Goal: Task Accomplishment & Management: Use online tool/utility

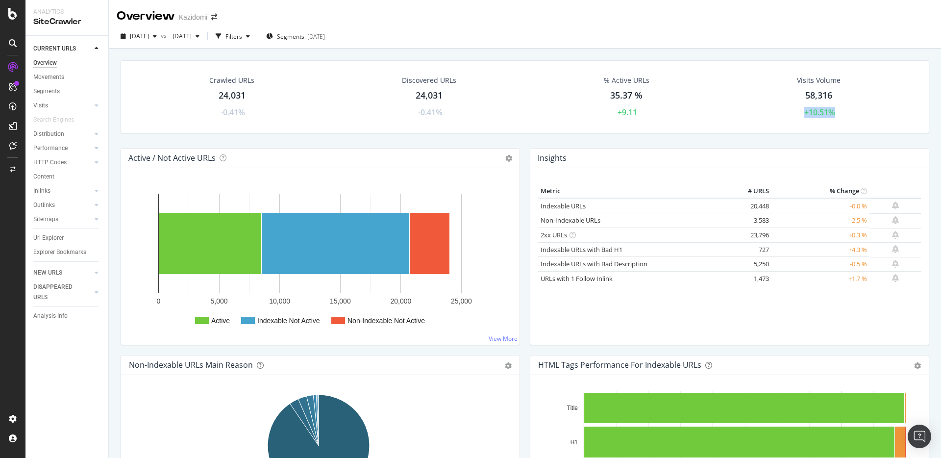
drag, startPoint x: 791, startPoint y: 112, endPoint x: 873, endPoint y: 112, distance: 81.8
click at [873, 112] on div "Visits Volume 58,316 +10.51%" at bounding box center [818, 97] width 191 height 52
click at [866, 120] on div "Visits Volume 58,316 +10.51%" at bounding box center [818, 97] width 191 height 52
drag, startPoint x: 866, startPoint y: 120, endPoint x: 750, endPoint y: 119, distance: 116.1
click at [750, 119] on div "Visits Volume 58,316 +10.51%" at bounding box center [818, 97] width 191 height 52
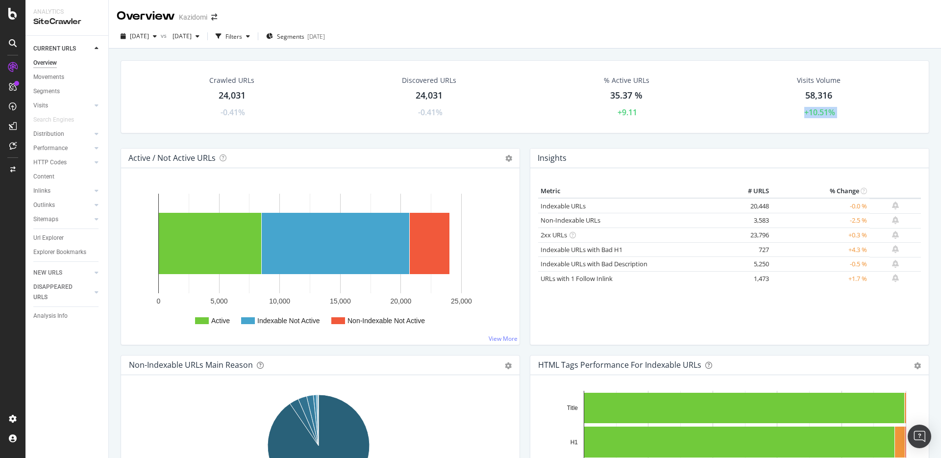
drag, startPoint x: 842, startPoint y: 114, endPoint x: 723, endPoint y: 111, distance: 119.6
click at [723, 111] on div "Visits Volume 58,316 +10.51%" at bounding box center [818, 97] width 191 height 52
click at [551, 148] on div "Insights Metric # URLS % Change Indexable URLs 20,448 -0.0 % Non-Indexable URLs…" at bounding box center [729, 246] width 399 height 197
click at [13, 14] on icon at bounding box center [12, 14] width 9 height 12
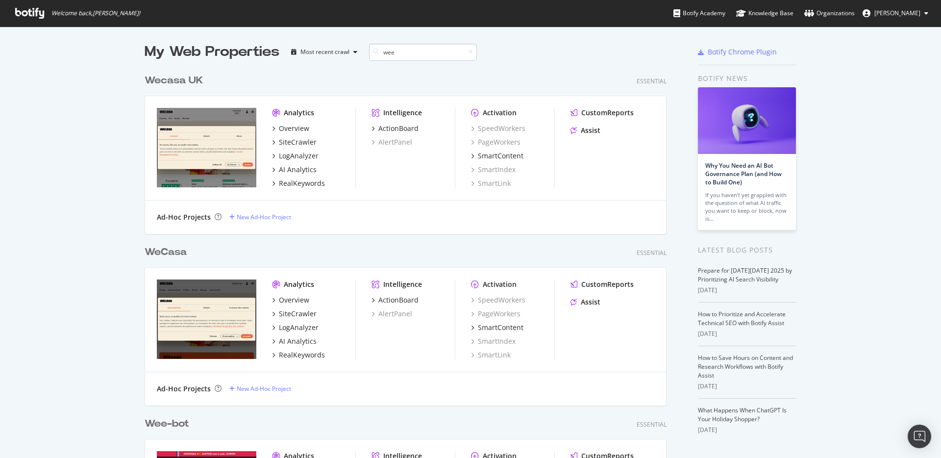
scroll to position [164, 522]
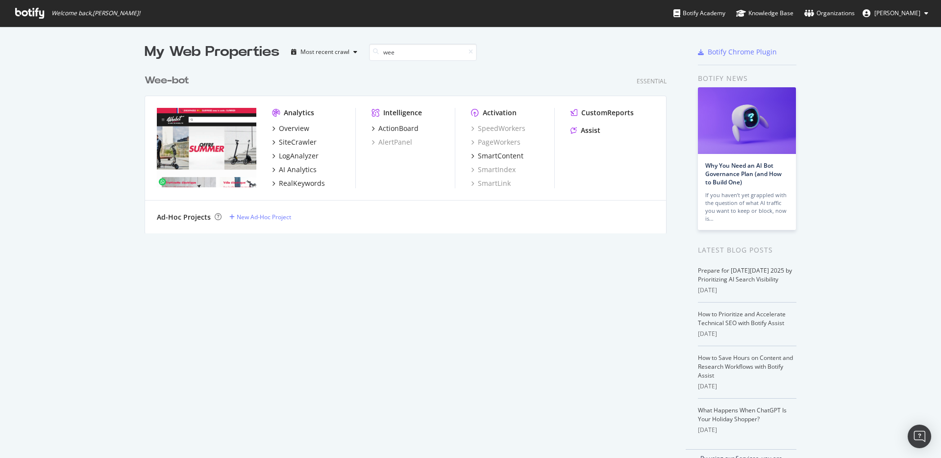
type input "wee"
click at [165, 80] on div "Wee -bot" at bounding box center [167, 80] width 45 height 14
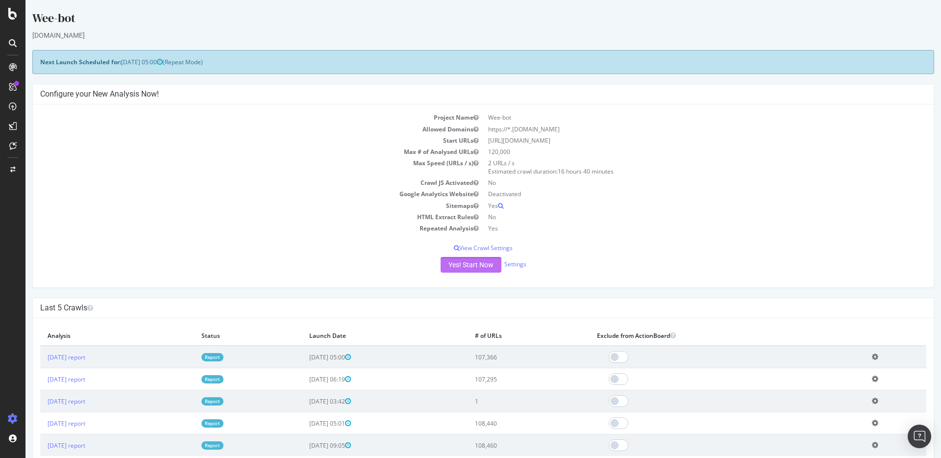
click at [479, 267] on button "Yes! Start Now" at bounding box center [470, 265] width 61 height 16
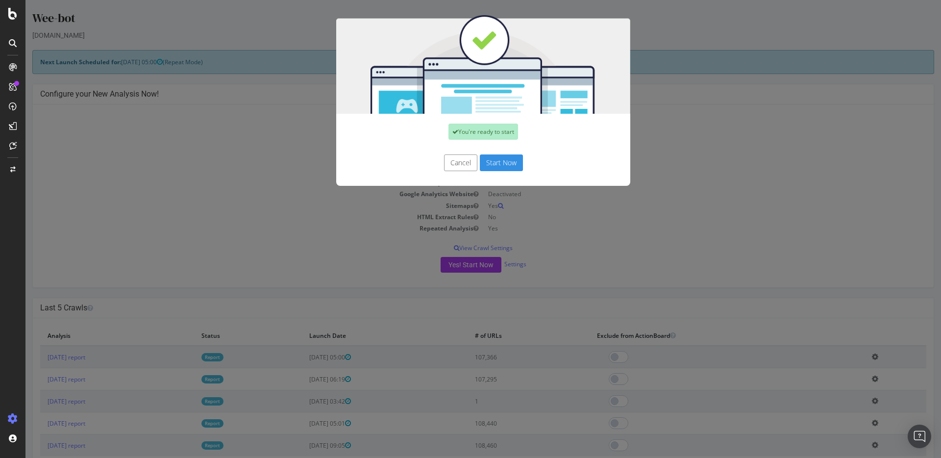
click at [493, 160] on button "Start Now" at bounding box center [501, 162] width 43 height 17
